Goal: Task Accomplishment & Management: Complete application form

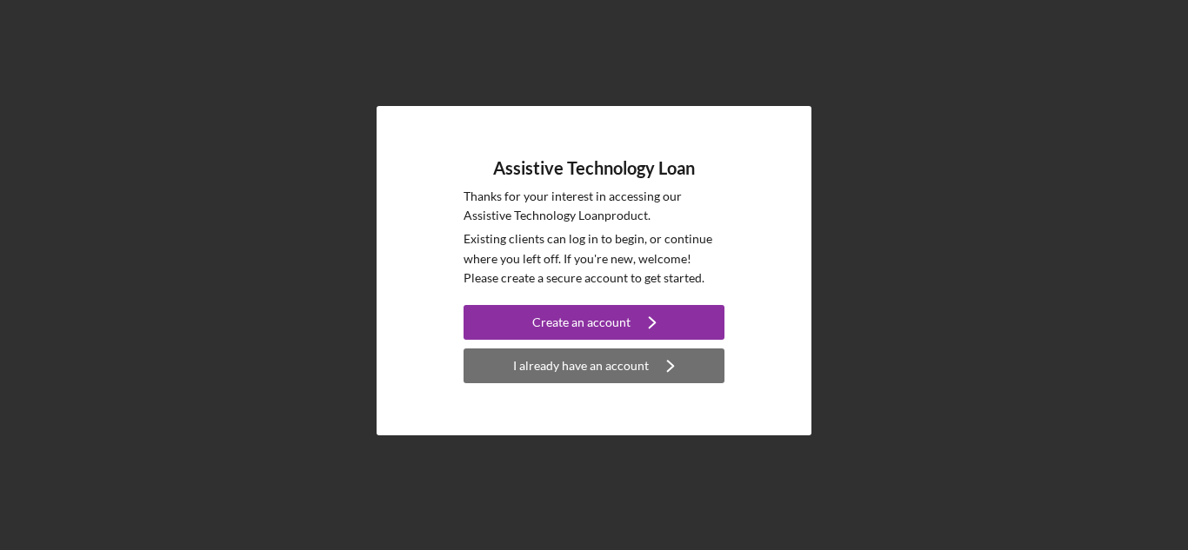
click at [565, 361] on div "I already have an account" at bounding box center [581, 366] width 136 height 35
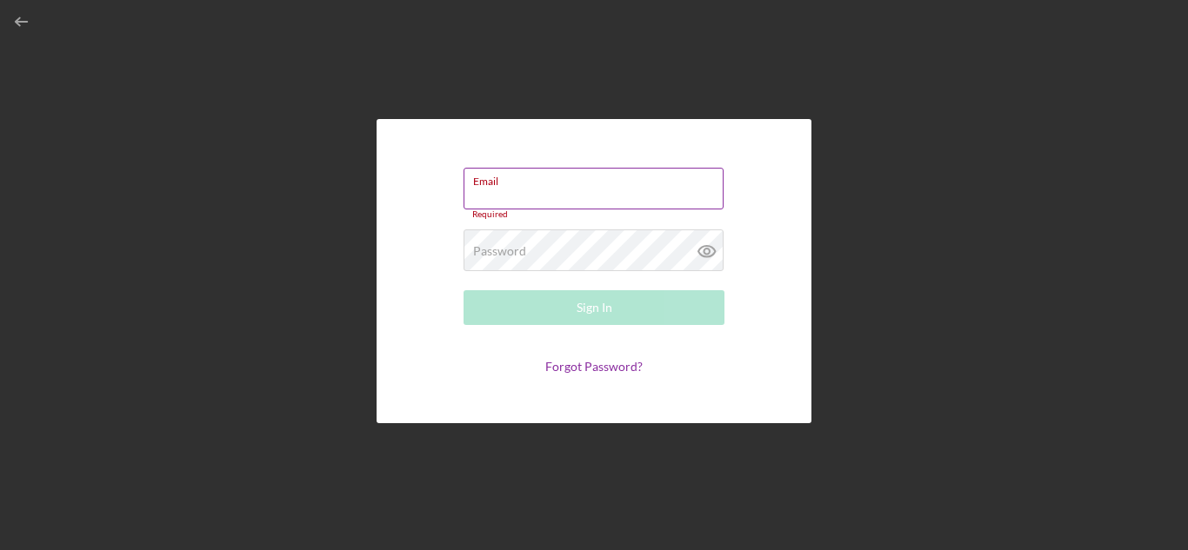
paste input "[EMAIL_ADDRESS][DOMAIN_NAME]"
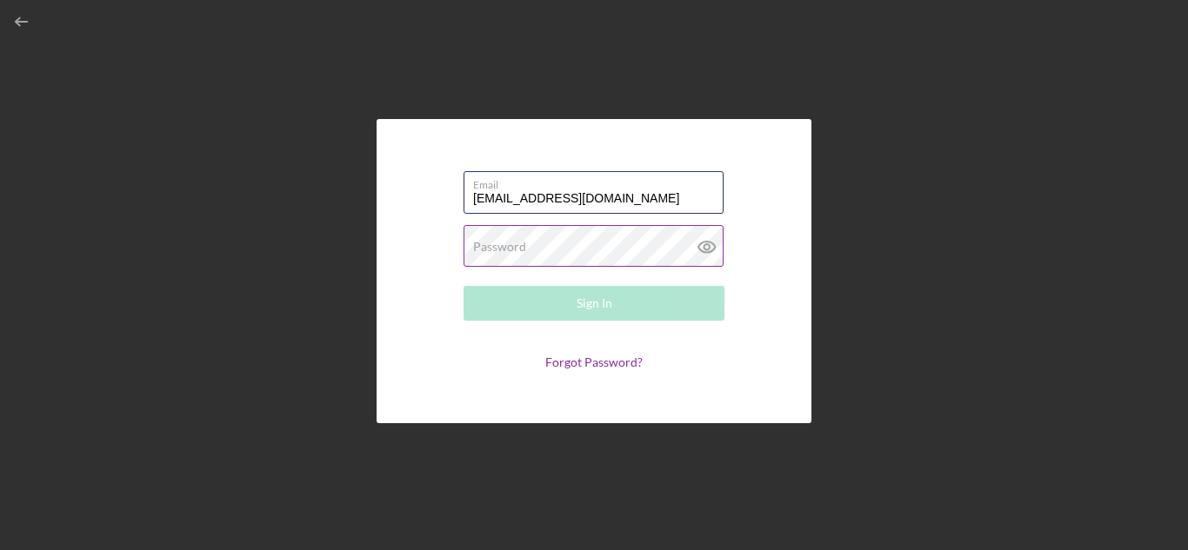
type input "[EMAIL_ADDRESS][DOMAIN_NAME]"
click at [514, 243] on label "Password" at bounding box center [499, 247] width 53 height 14
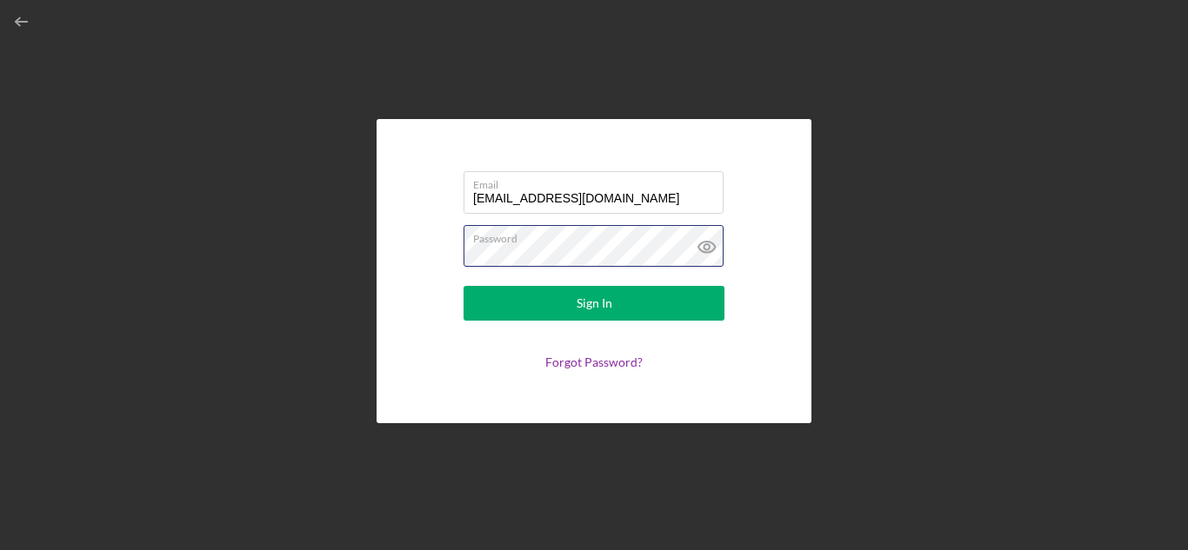
click at [464, 286] on button "Sign In" at bounding box center [594, 303] width 261 height 35
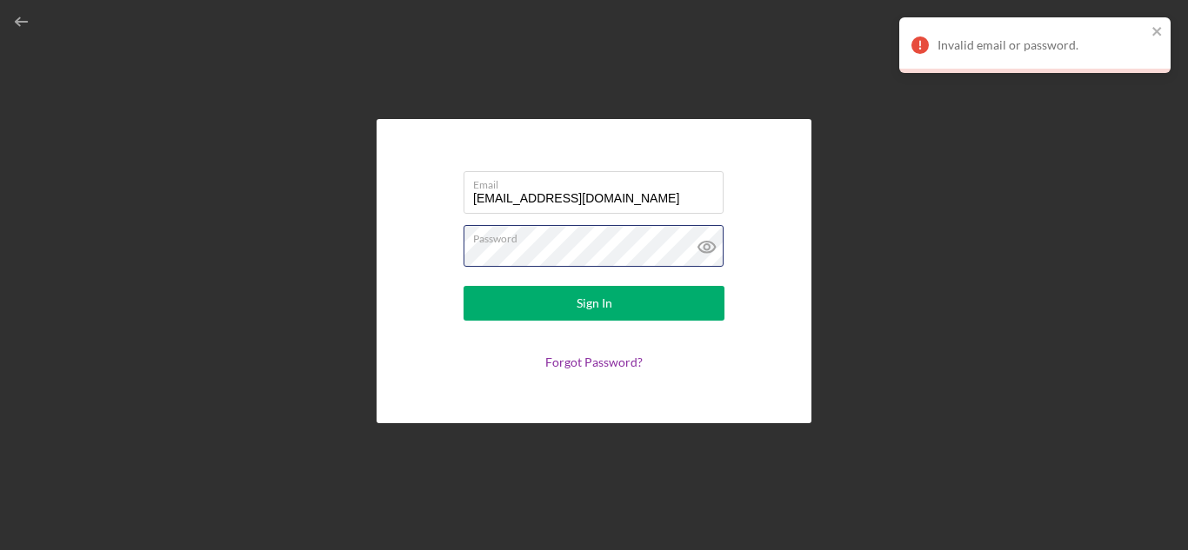
click at [293, 223] on div "Email [EMAIL_ADDRESS][DOMAIN_NAME] Password Sign In Forgot Password?" at bounding box center [594, 271] width 1170 height 542
click at [464, 286] on button "Sign In" at bounding box center [594, 303] width 261 height 35
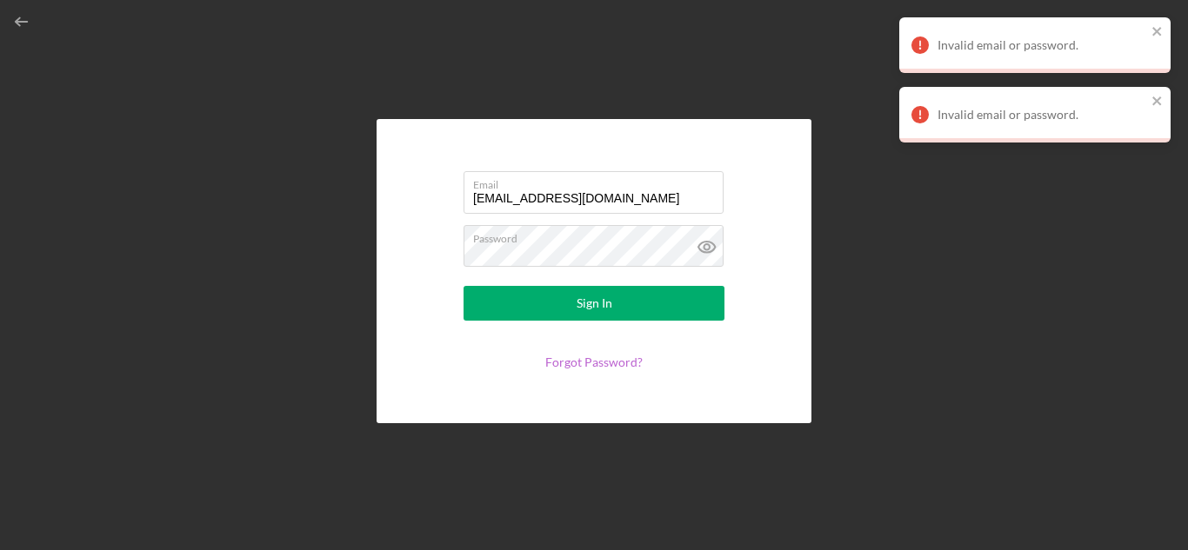
click at [573, 356] on link "Forgot Password?" at bounding box center [593, 362] width 97 height 15
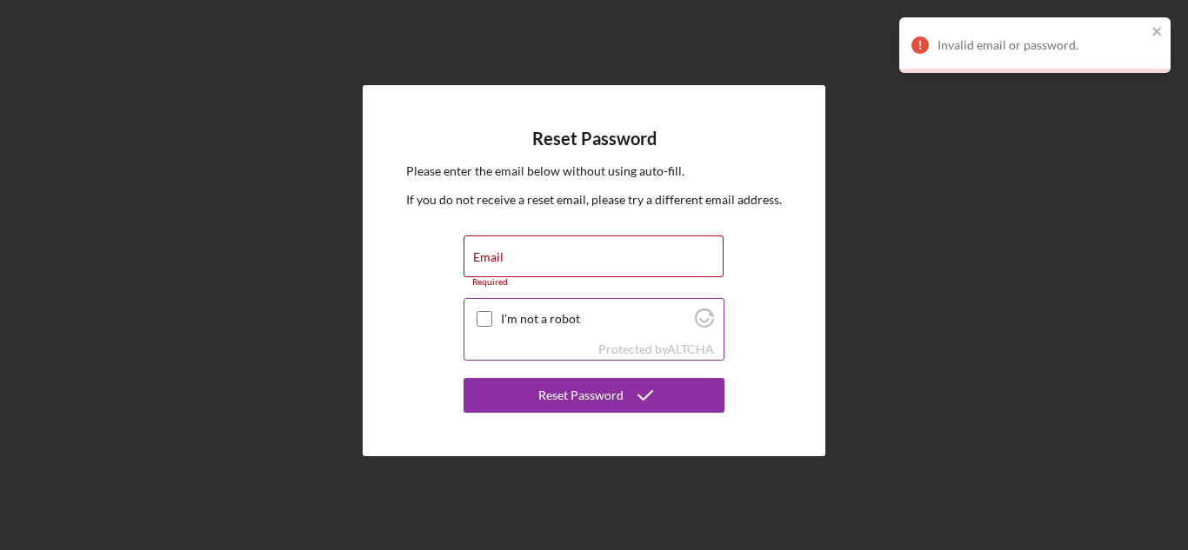
drag, startPoint x: 995, startPoint y: 216, endPoint x: 720, endPoint y: 330, distance: 297.8
click at [995, 213] on div "Reset Password Please enter the email below without using auto-fill. If you do …" at bounding box center [594, 271] width 1170 height 542
